Goal: Information Seeking & Learning: Learn about a topic

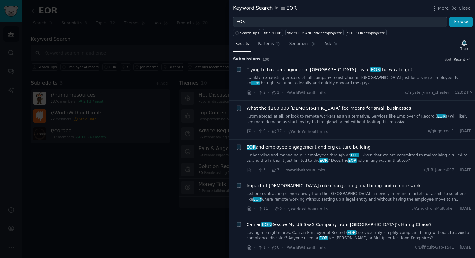
click at [329, 70] on span "Trying to hire an engineer in Nepal - is an EOR the way to go?" at bounding box center [330, 70] width 166 height 7
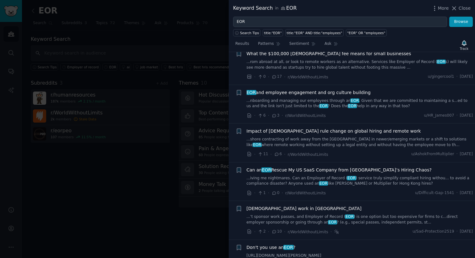
scroll to position [150, 0]
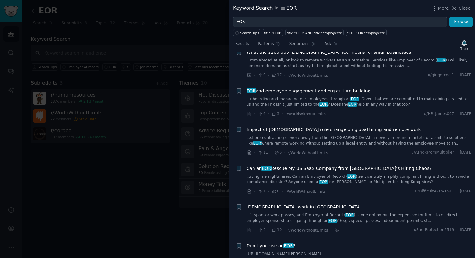
click at [288, 169] on span "Can an EOR Rescue My US SaaS Company from Hong Kong’s Hiring Chaos?" at bounding box center [339, 169] width 185 height 7
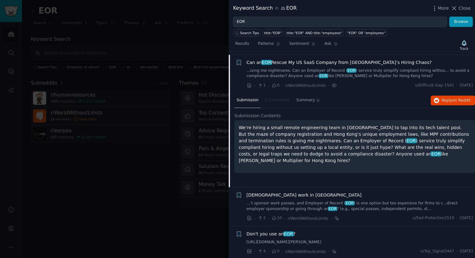
scroll to position [165, 0]
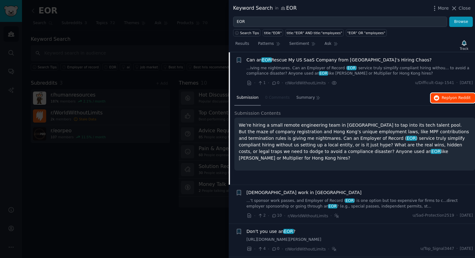
click at [431, 99] on button "Reply on Reddit" at bounding box center [453, 98] width 44 height 10
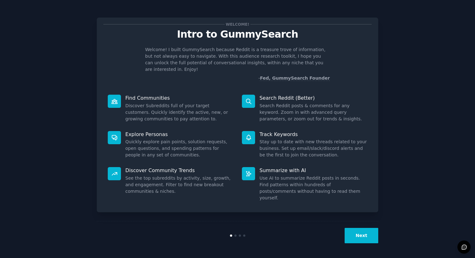
click at [203, 23] on div "Welcome!" at bounding box center [237, 24] width 268 height 7
click at [352, 242] on button "Next" at bounding box center [362, 235] width 34 height 15
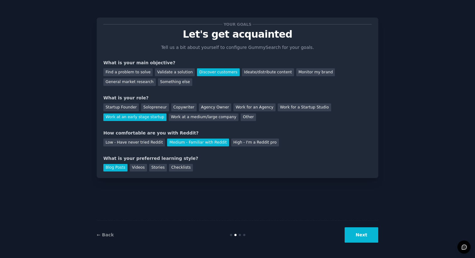
click at [353, 241] on button "Next" at bounding box center [362, 235] width 34 height 15
